Goal: Information Seeking & Learning: Learn about a topic

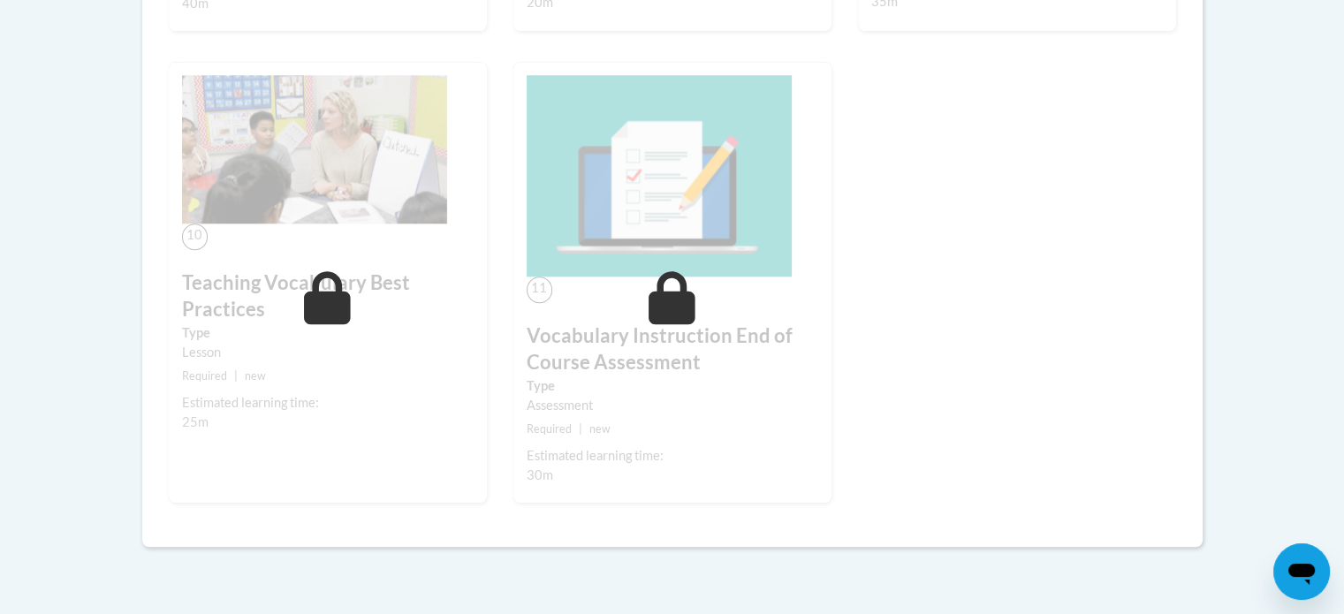
scroll to position [1758, 0]
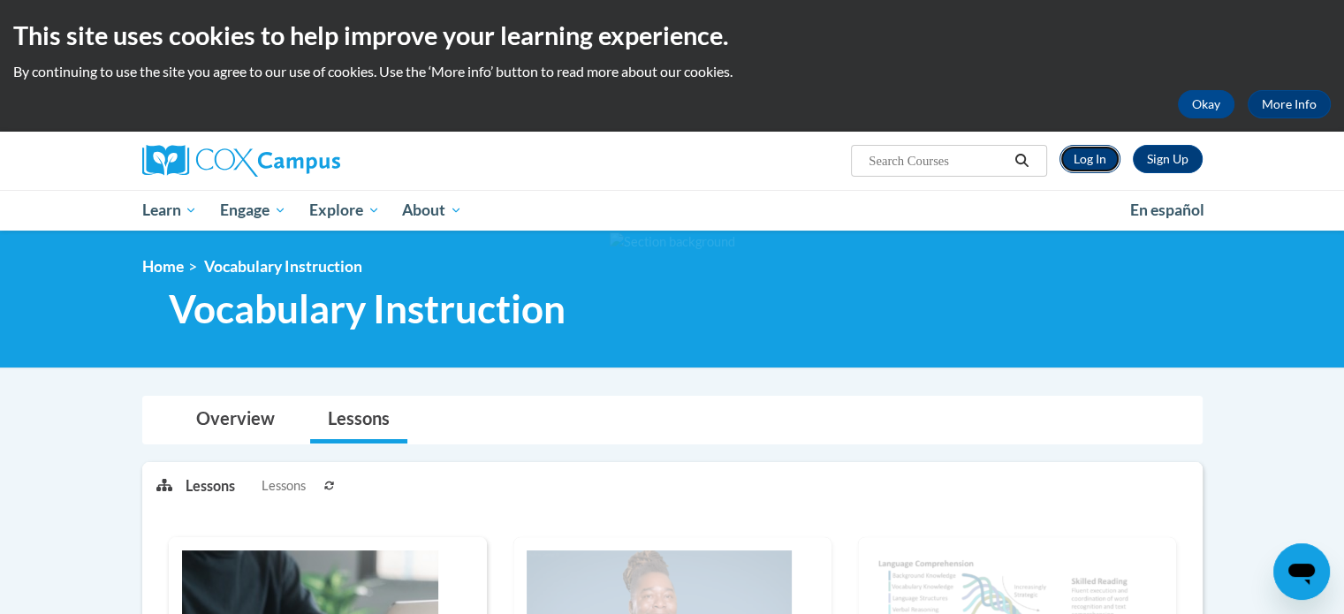
click at [1107, 153] on link "Log In" at bounding box center [1090, 159] width 61 height 28
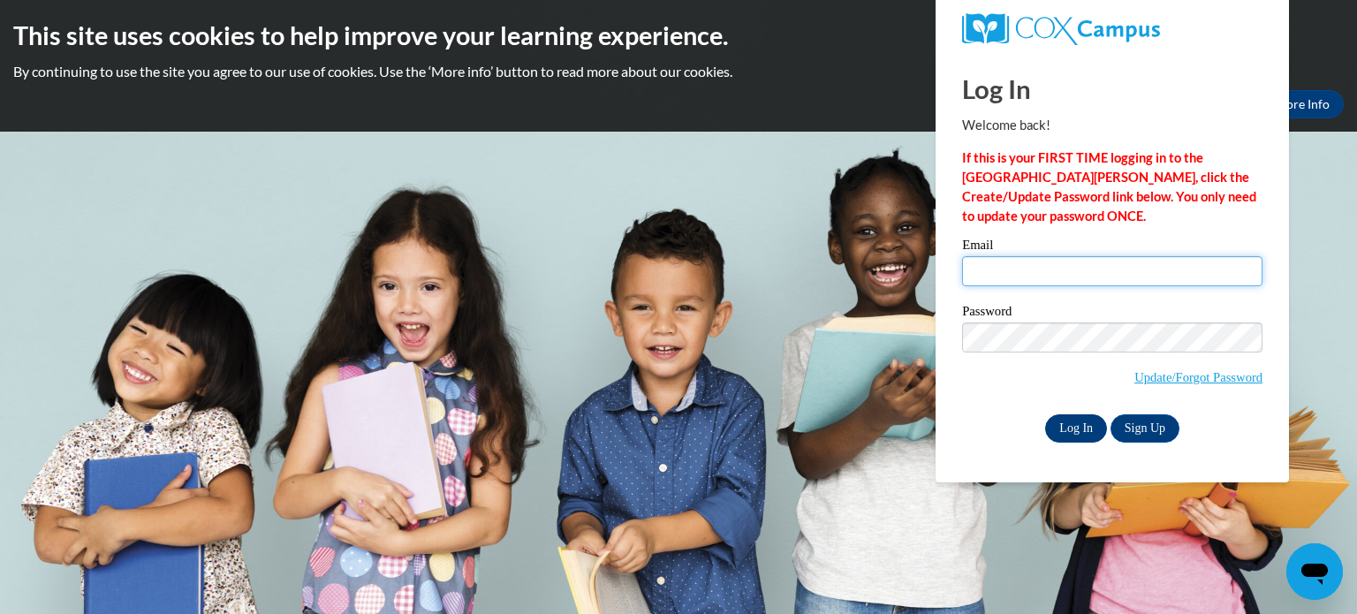
type input "szamora@kusd.edu"
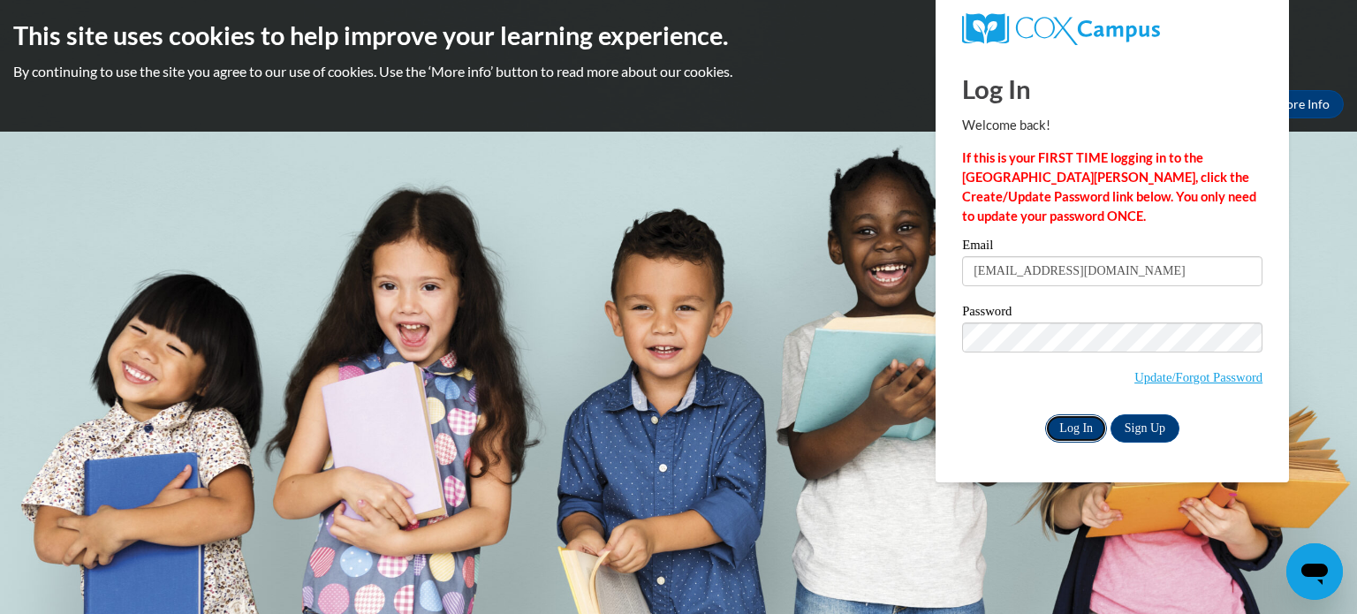
click at [1068, 427] on input "Log In" at bounding box center [1076, 428] width 62 height 28
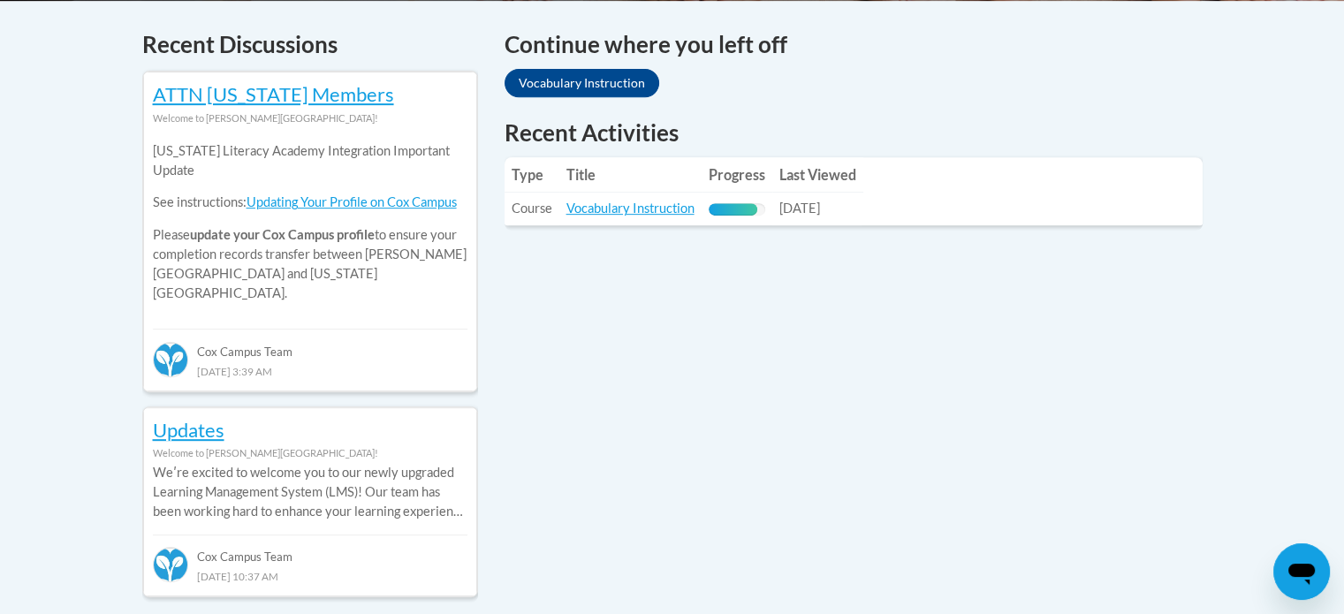
scroll to position [749, 0]
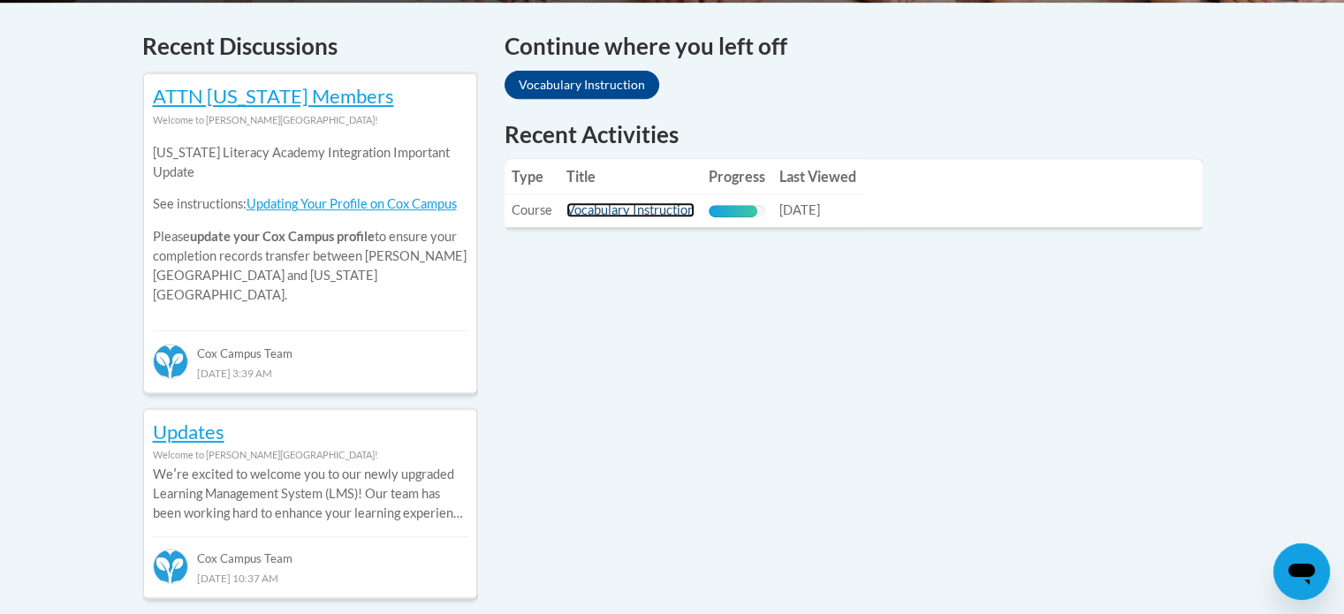
click at [653, 208] on link "Vocabulary Instruction" at bounding box center [630, 209] width 128 height 15
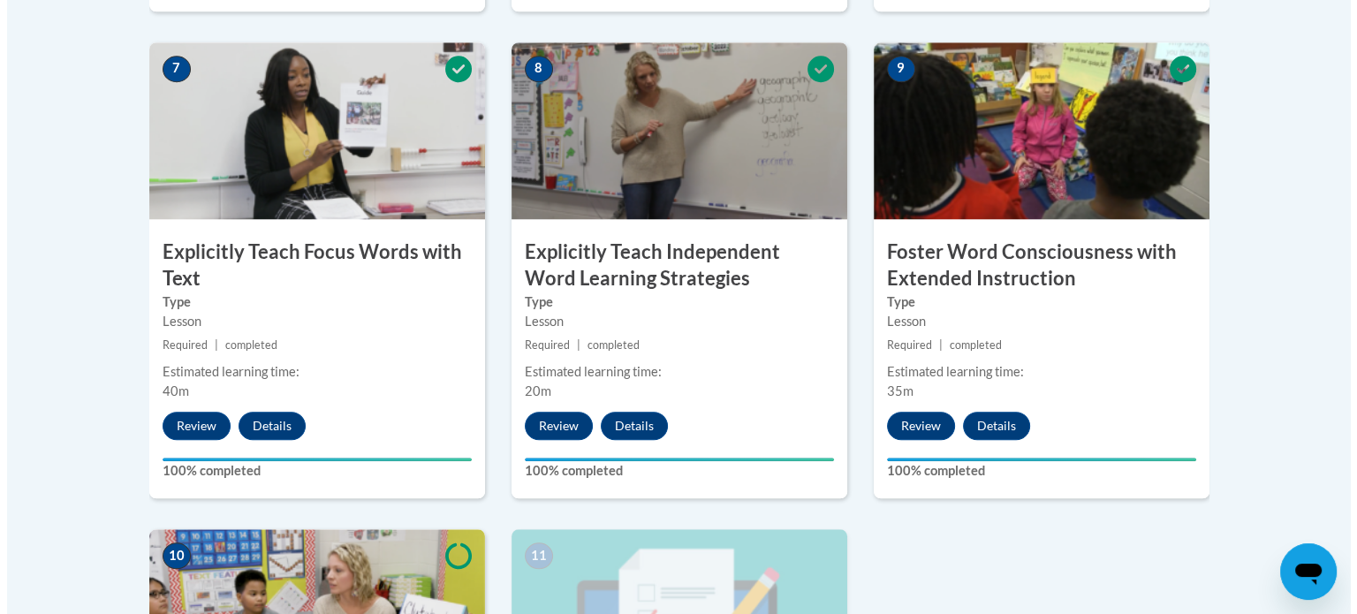
scroll to position [1863, 0]
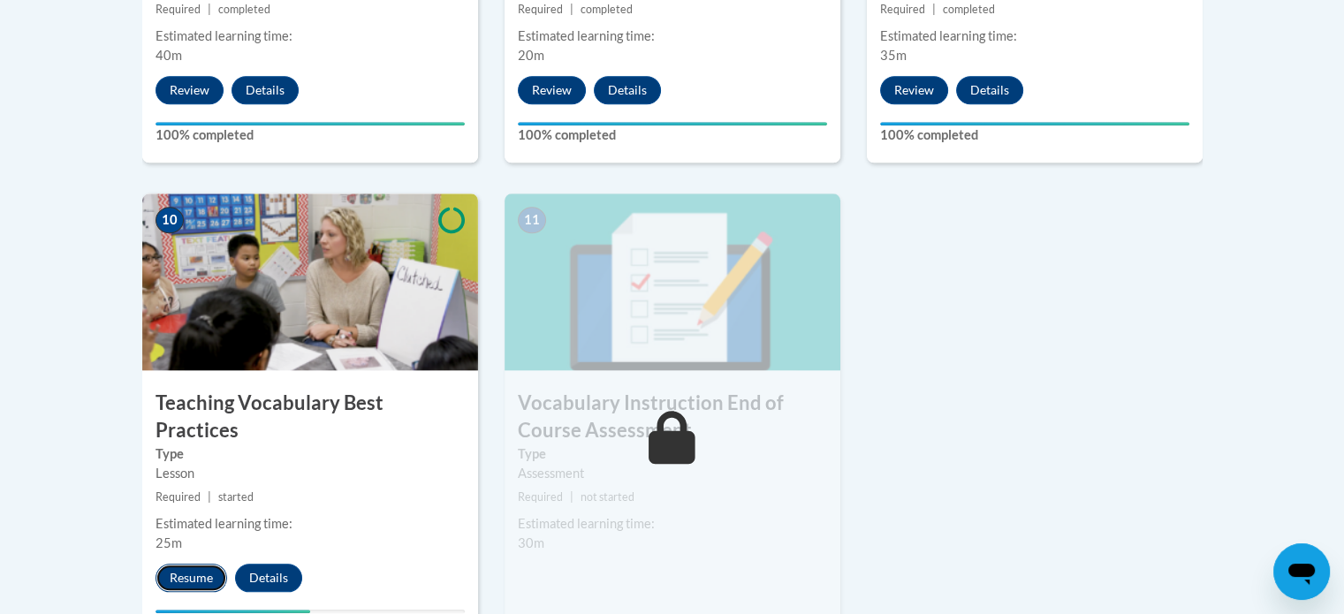
click at [194, 564] on button "Resume" at bounding box center [192, 578] width 72 height 28
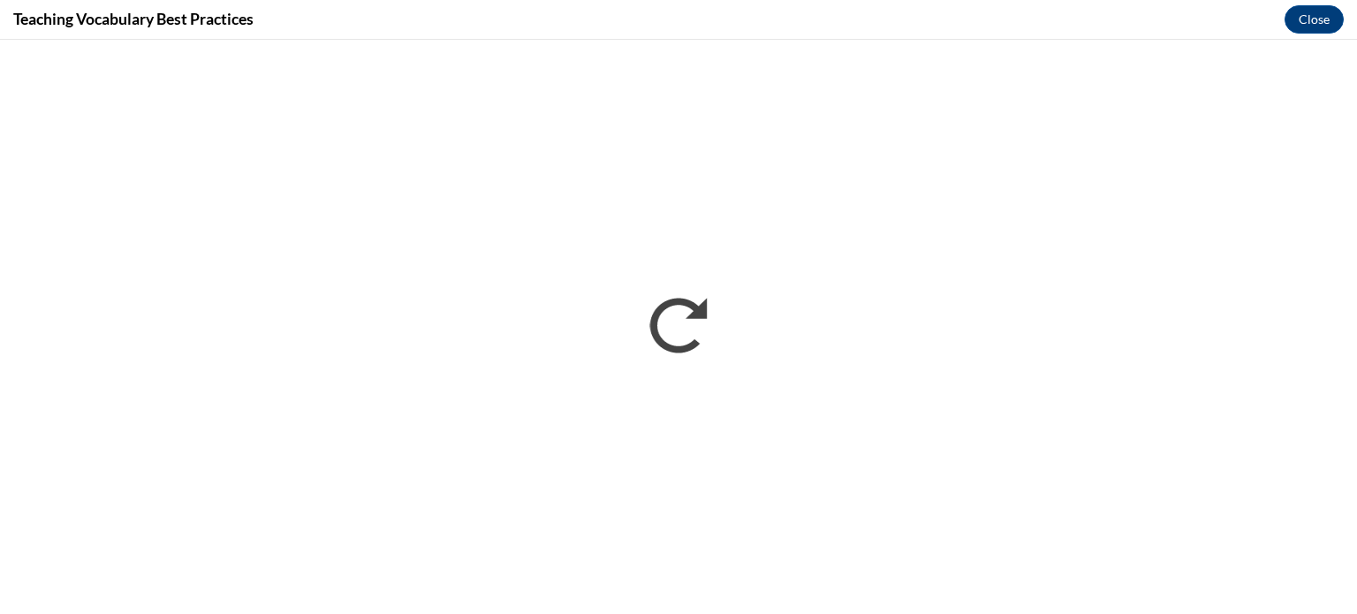
scroll to position [0, 0]
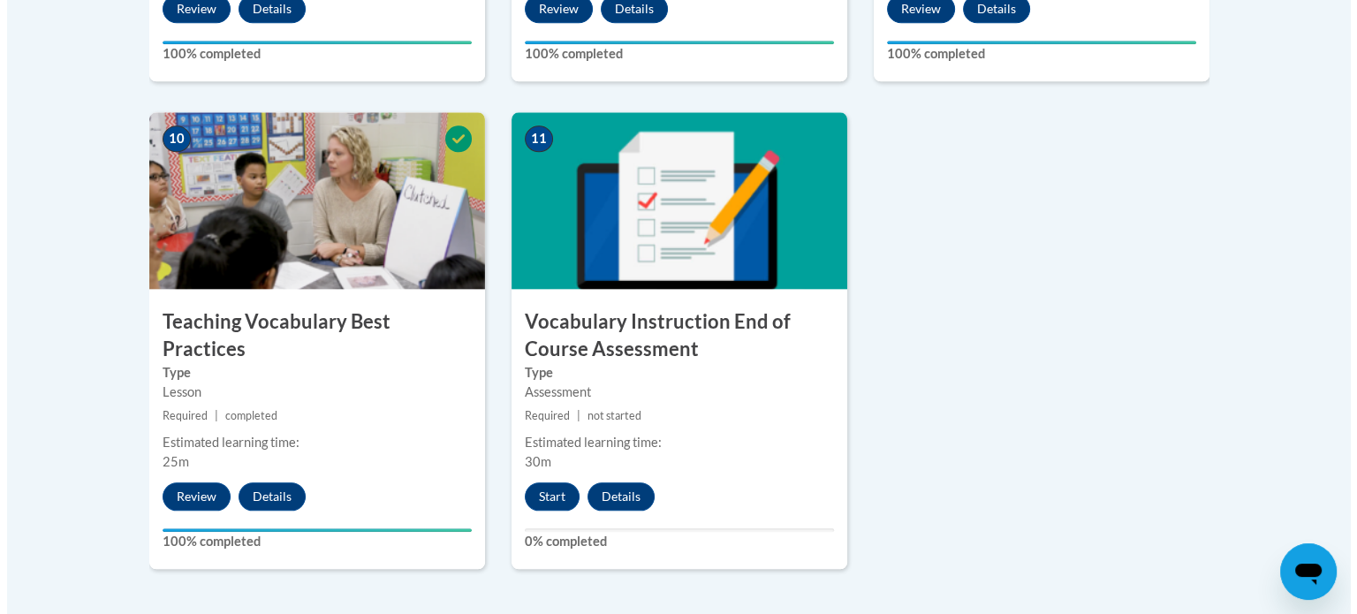
scroll to position [2078, 0]
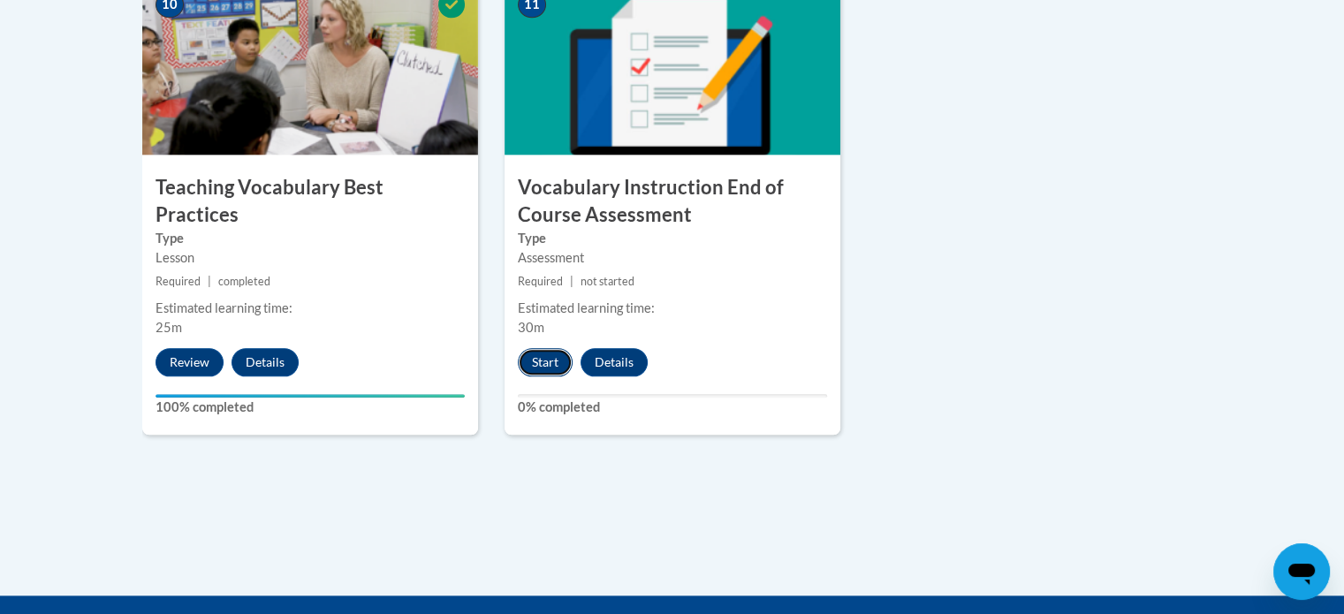
click at [537, 370] on button "Start" at bounding box center [545, 362] width 55 height 28
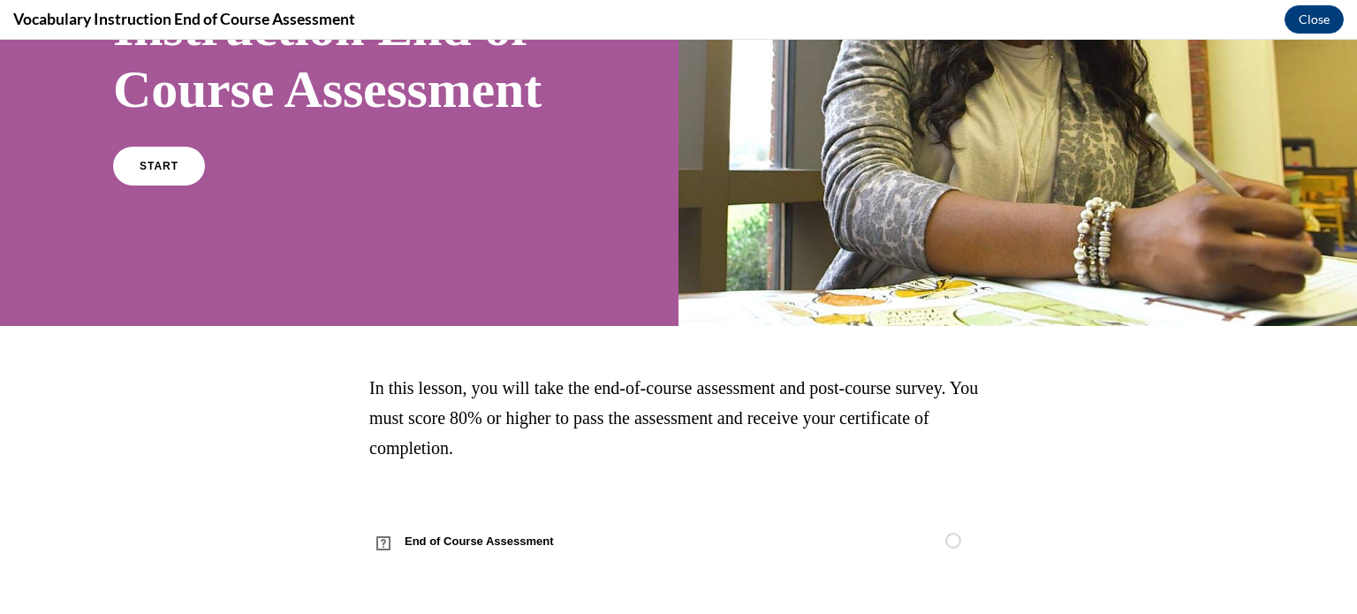
scroll to position [308, 0]
